Goal: Information Seeking & Learning: Check status

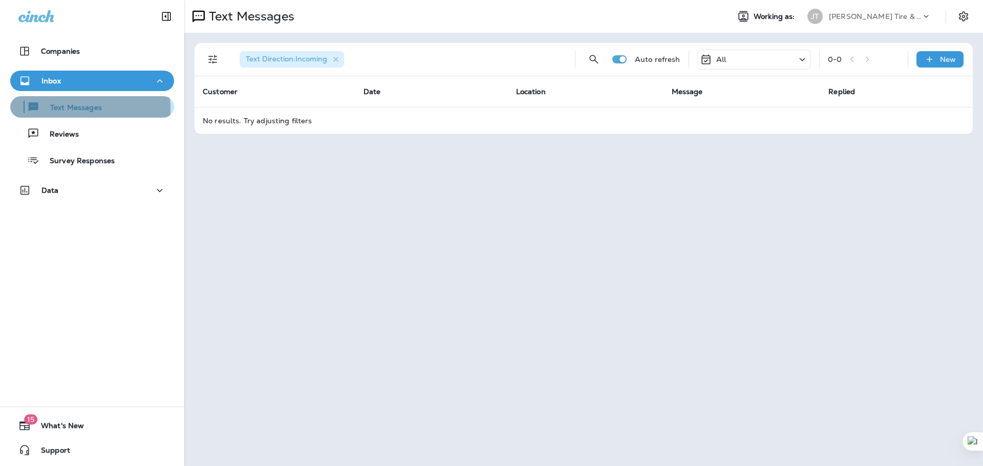
click at [76, 109] on p "Text Messages" at bounding box center [71, 108] width 62 height 10
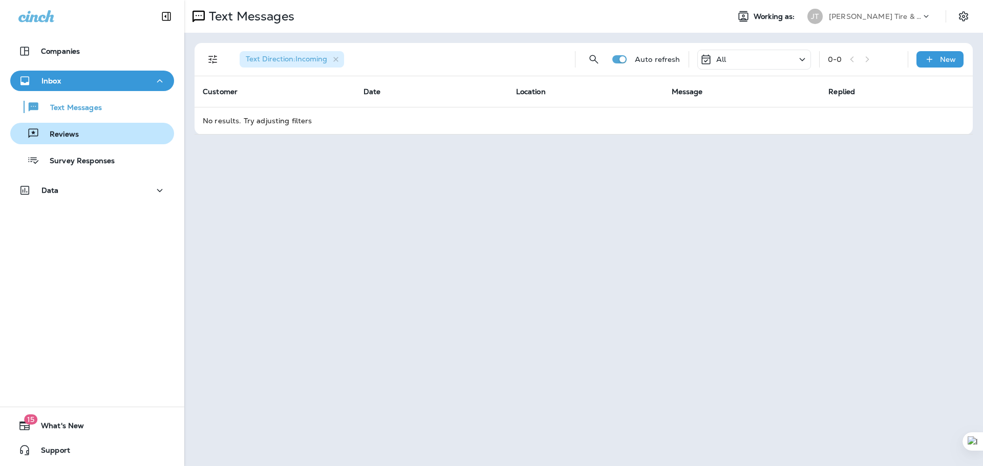
click at [55, 136] on p "Reviews" at bounding box center [58, 135] width 39 height 10
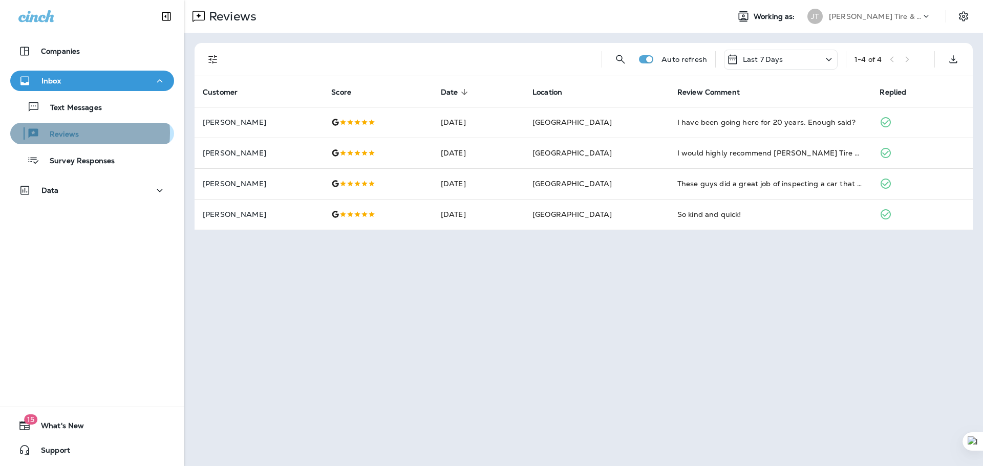
click at [73, 133] on p "Reviews" at bounding box center [58, 135] width 39 height 10
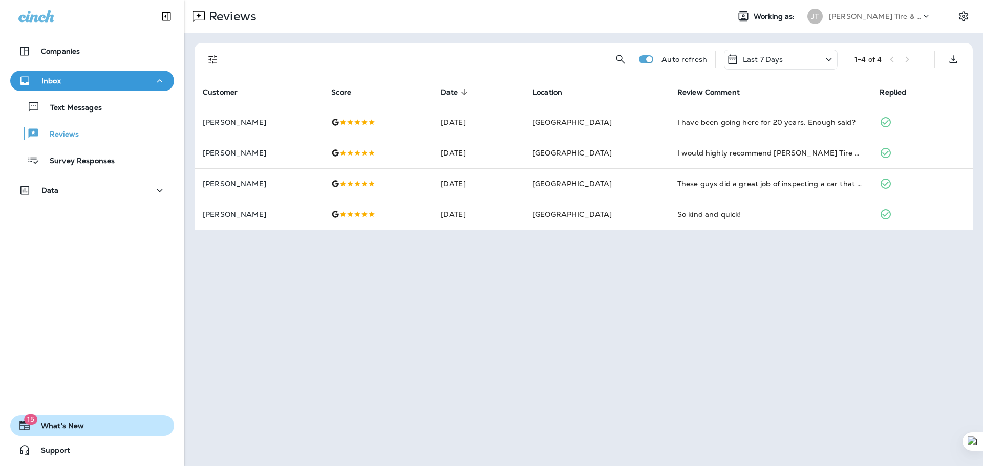
click at [27, 423] on span "15" at bounding box center [30, 420] width 13 height 10
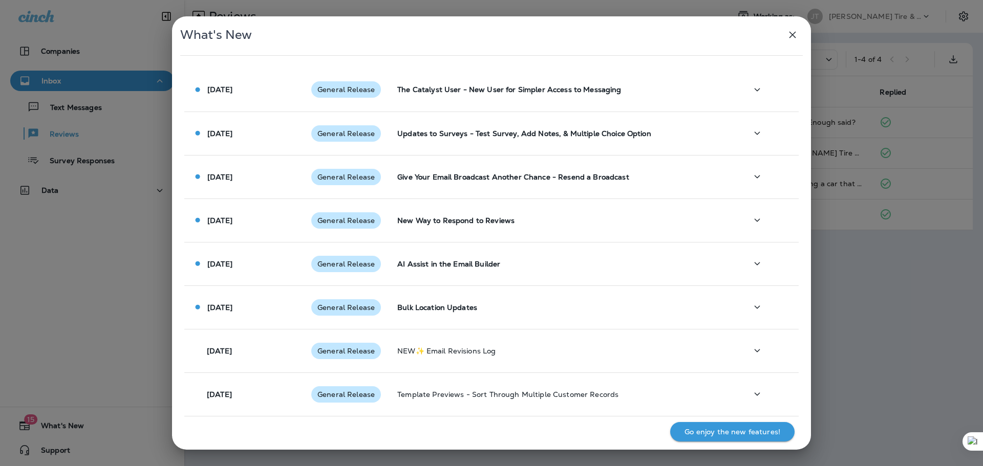
click at [792, 33] on icon "button" at bounding box center [792, 35] width 12 height 12
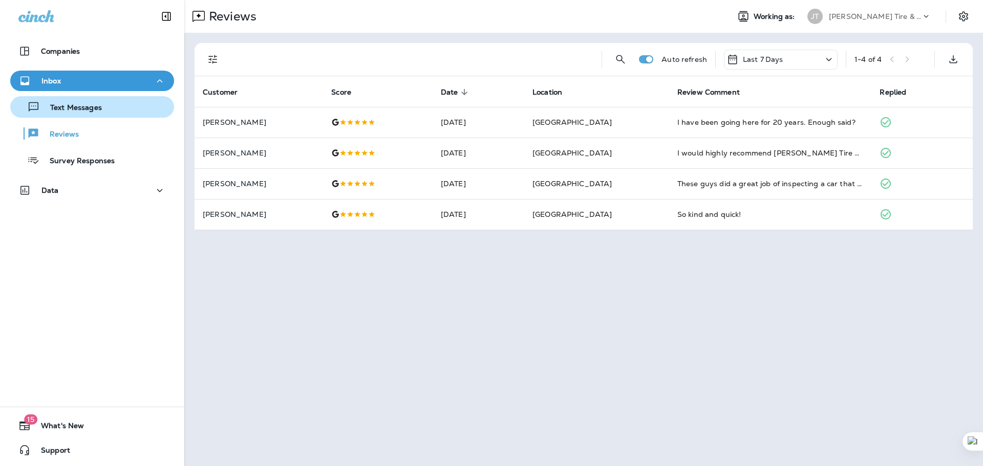
click at [69, 109] on p "Text Messages" at bounding box center [71, 108] width 62 height 10
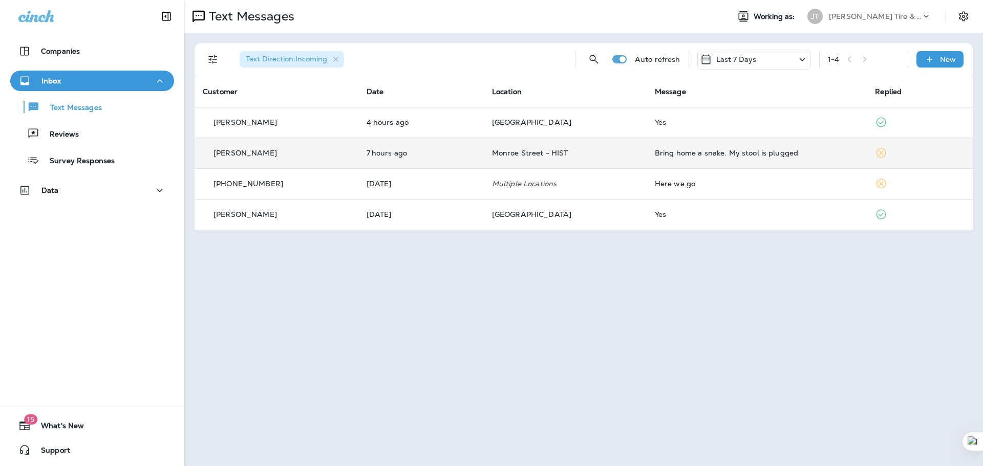
click at [248, 154] on p "[PERSON_NAME]" at bounding box center [244, 153] width 63 height 8
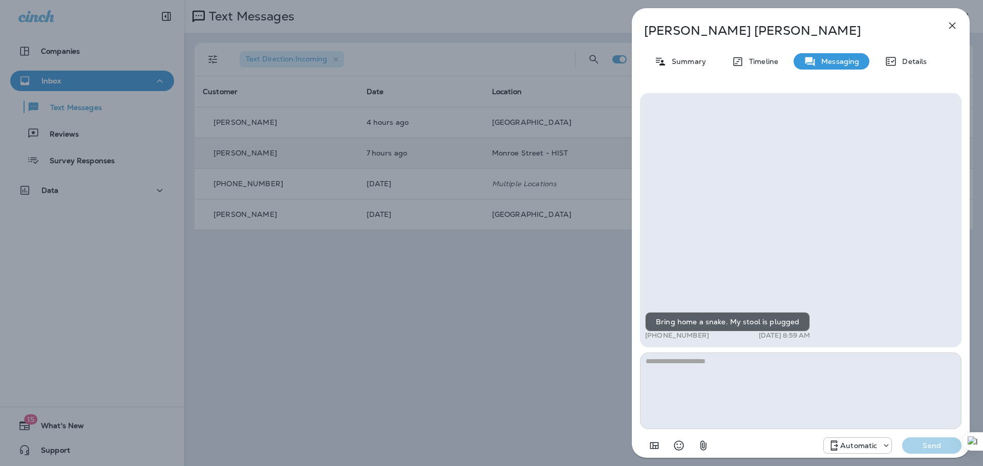
click at [951, 24] on icon "button" at bounding box center [952, 26] width 7 height 7
